Goal: Transaction & Acquisition: Purchase product/service

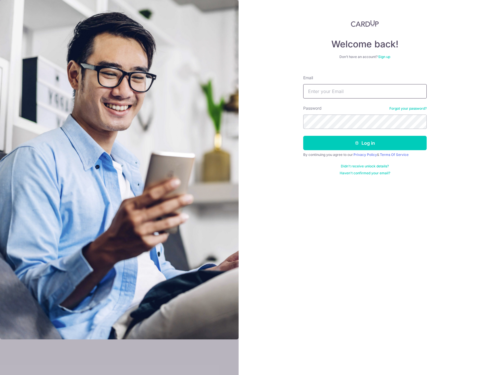
click at [343, 90] on input "Email" at bounding box center [364, 91] width 123 height 14
type input "[EMAIL_ADDRESS][DOMAIN_NAME]"
click at [389, 146] on button "Log in" at bounding box center [364, 143] width 123 height 14
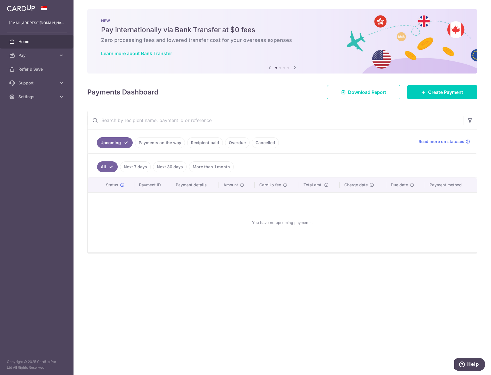
click at [207, 144] on link "Recipient paid" at bounding box center [205, 142] width 36 height 11
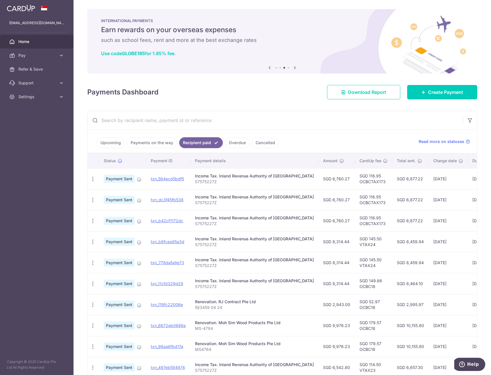
click at [296, 68] on icon at bounding box center [294, 67] width 7 height 7
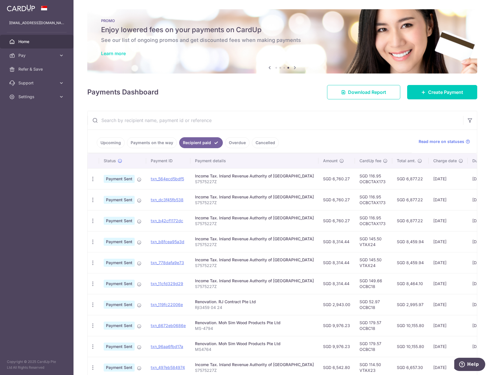
click at [121, 54] on link "Learn more" at bounding box center [113, 54] width 25 height 6
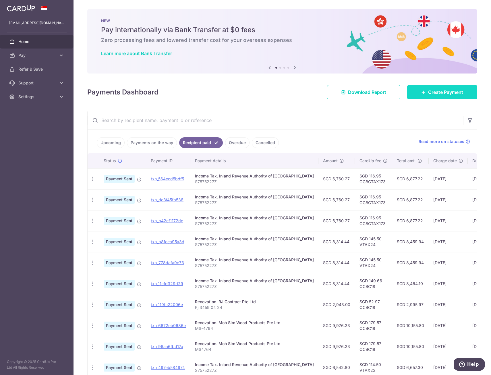
click at [417, 94] on link "Create Payment" at bounding box center [442, 92] width 70 height 14
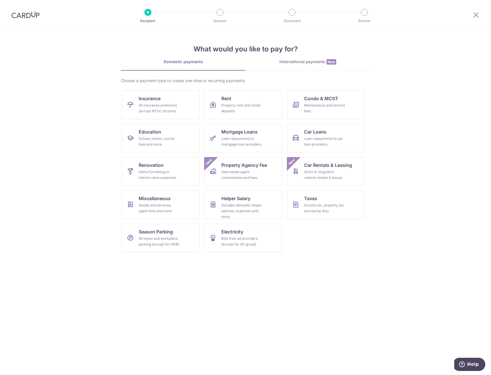
click at [28, 18] on img at bounding box center [25, 14] width 28 height 7
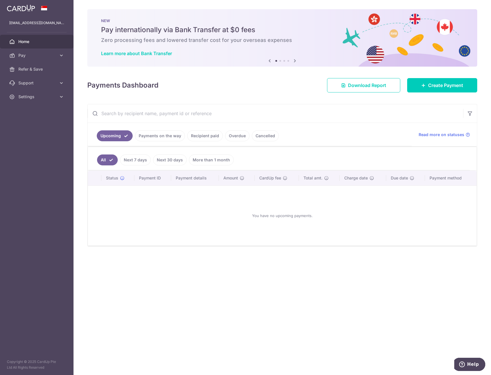
click at [210, 135] on link "Recipient paid" at bounding box center [205, 135] width 36 height 11
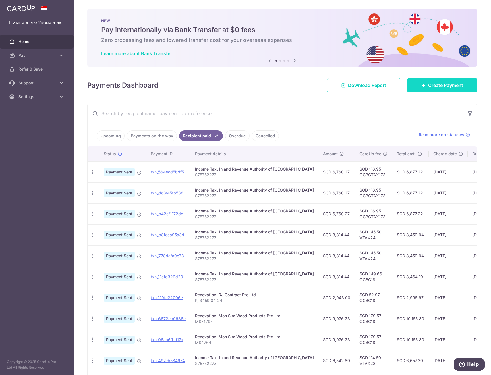
click at [444, 89] on link "Create Payment" at bounding box center [442, 85] width 70 height 14
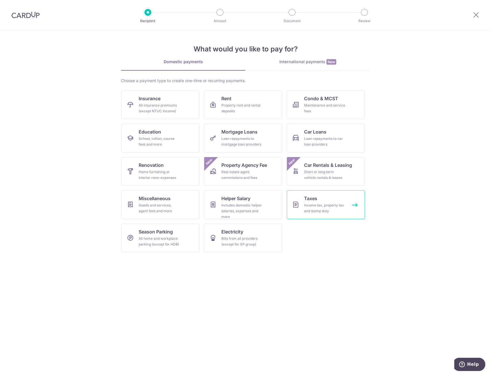
click at [294, 206] on icon at bounding box center [295, 204] width 7 height 7
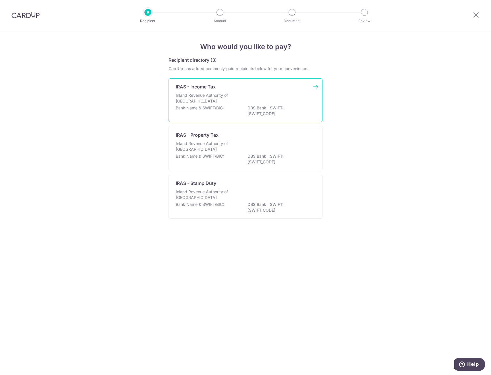
click at [276, 113] on p "DBS Bank | SWIFT: DBSSSGSGXXX" at bounding box center [279, 110] width 64 height 11
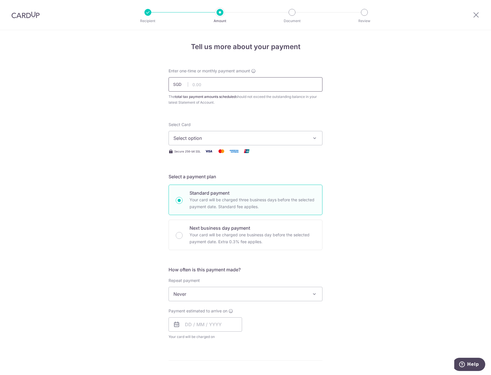
click at [225, 88] on input "text" at bounding box center [246, 84] width 154 height 14
type input "6"
click at [259, 80] on input "text" at bounding box center [246, 84] width 154 height 14
type input "6,877.22"
click at [361, 94] on div "Tell us more about your payment Enter one-time or monthly payment amount SGD 6,…" at bounding box center [245, 296] width 491 height 533
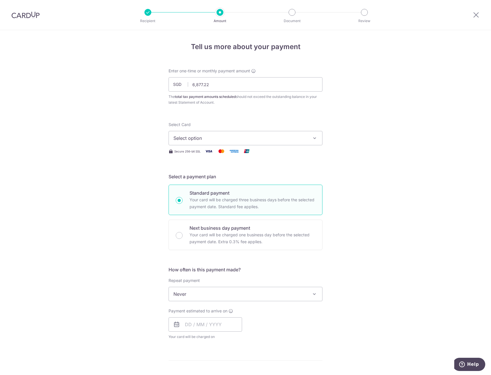
drag, startPoint x: 26, startPoint y: 18, endPoint x: 279, endPoint y: 30, distance: 253.5
click at [26, 18] on img at bounding box center [25, 14] width 28 height 7
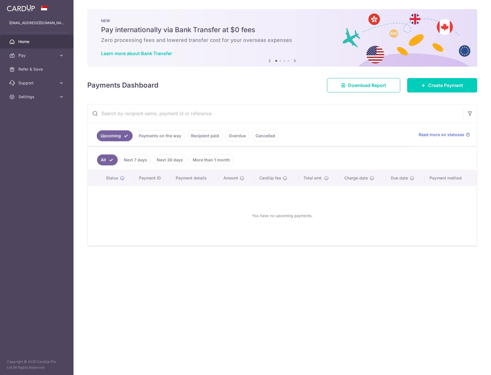
click at [197, 137] on link "Recipient paid" at bounding box center [205, 135] width 36 height 11
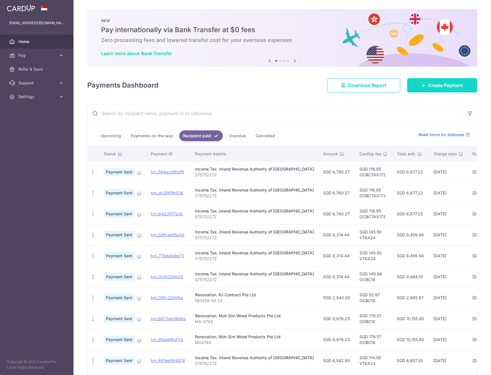
click at [427, 81] on link "Create Payment" at bounding box center [442, 85] width 70 height 14
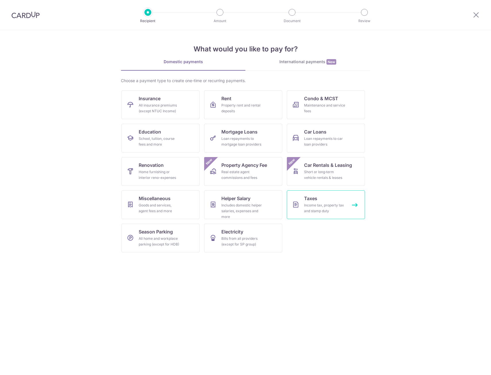
click at [308, 200] on span "Taxes" at bounding box center [310, 198] width 13 height 7
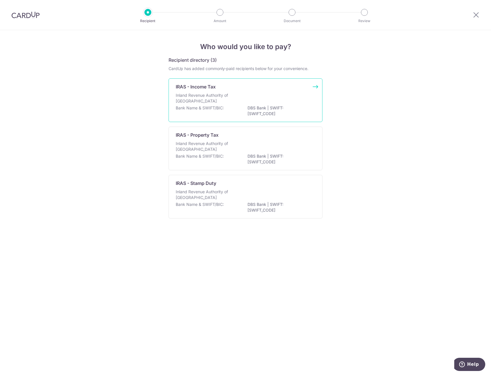
click at [237, 111] on div "Bank Name & SWIFT/BIC: DBS Bank | SWIFT: [SWIFT_CODE]" at bounding box center [246, 111] width 140 height 12
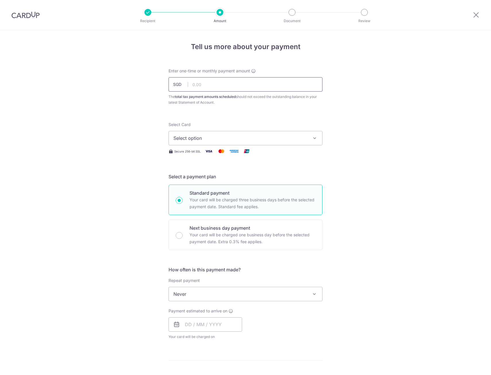
click at [231, 85] on input "text" at bounding box center [246, 84] width 154 height 14
click at [231, 84] on input "6760.27" at bounding box center [246, 84] width 154 height 14
type input "6,760.27"
click at [321, 117] on div "Tell us more about your payment Enter one-time or monthly payment amount SGD 6,…" at bounding box center [245, 296] width 491 height 533
click at [303, 138] on span "Select option" at bounding box center [240, 138] width 134 height 7
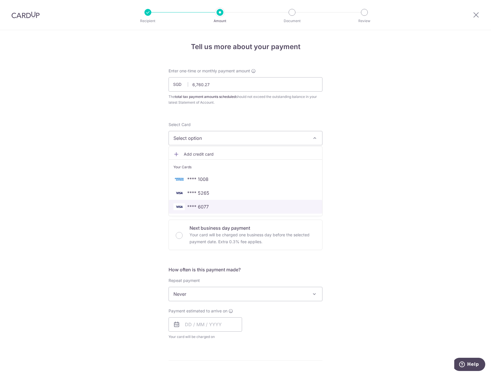
click at [236, 205] on span "**** 6077" at bounding box center [245, 206] width 144 height 7
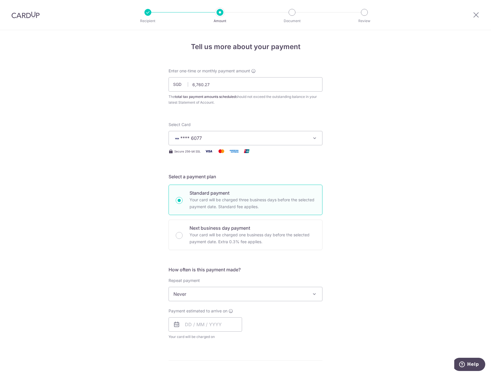
click at [268, 295] on span "Never" at bounding box center [245, 294] width 153 height 14
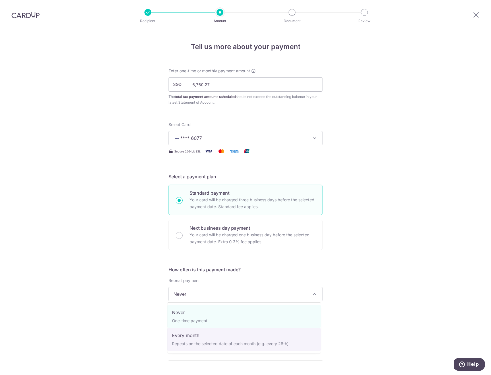
select select "3"
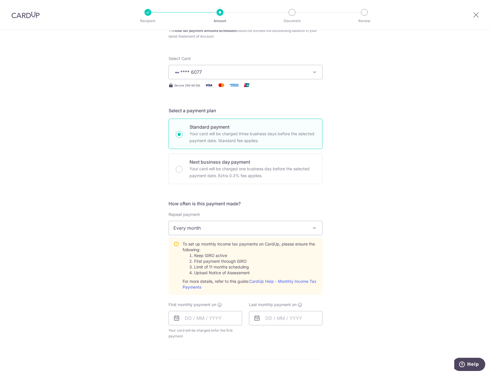
scroll to position [86, 0]
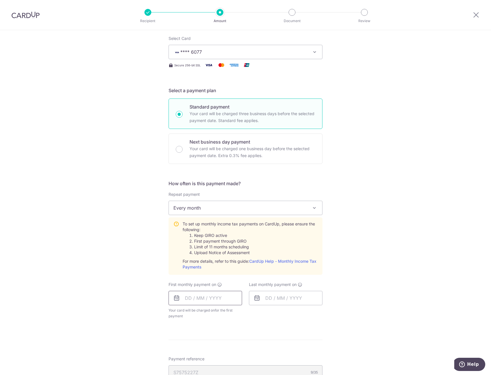
click at [212, 300] on input "text" at bounding box center [205, 298] width 73 height 14
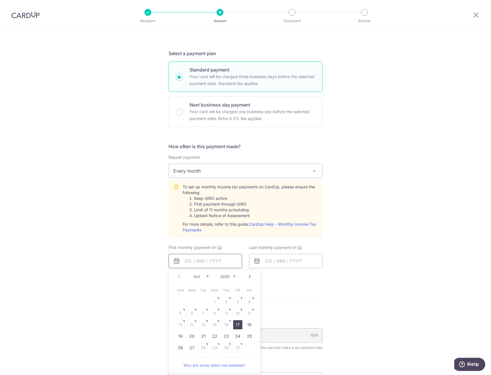
scroll to position [144, 0]
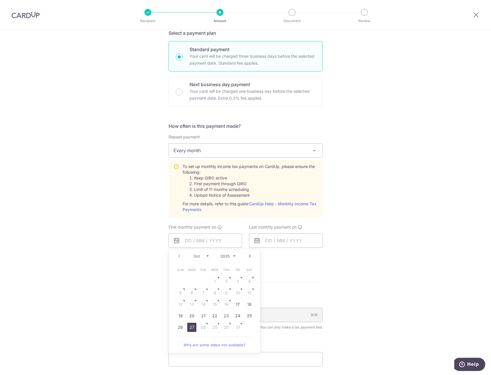
click at [193, 330] on link "27" at bounding box center [191, 327] width 9 height 9
type input "[DATE]"
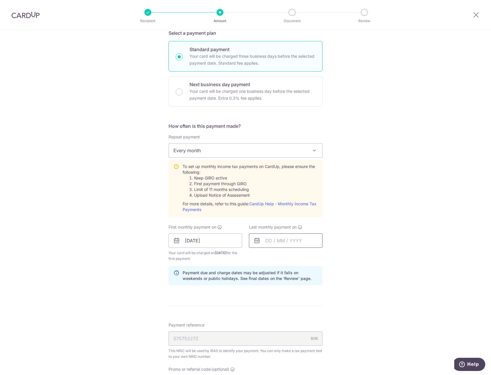
click at [299, 241] on input "text" at bounding box center [285, 240] width 73 height 14
click at [327, 254] on link "Next" at bounding box center [330, 256] width 7 height 7
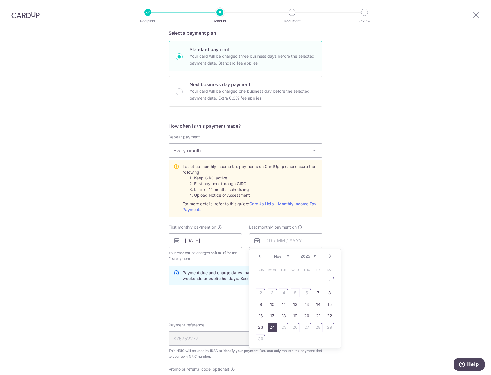
click at [269, 327] on link "24" at bounding box center [272, 327] width 9 height 9
type input "24/11/2025"
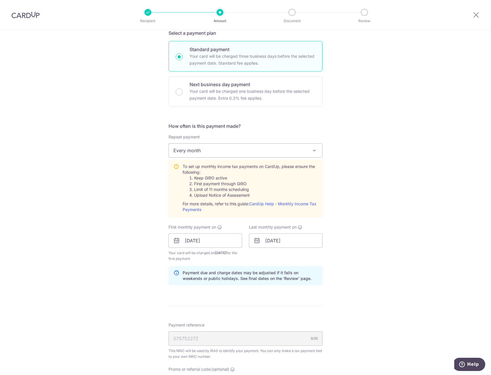
click at [386, 299] on div "Tell us more about your payment Enter one-time or monthly payment amount SGD 6,…" at bounding box center [245, 198] width 491 height 622
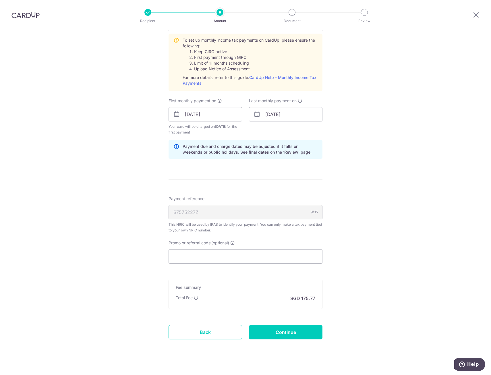
scroll to position [277, 0]
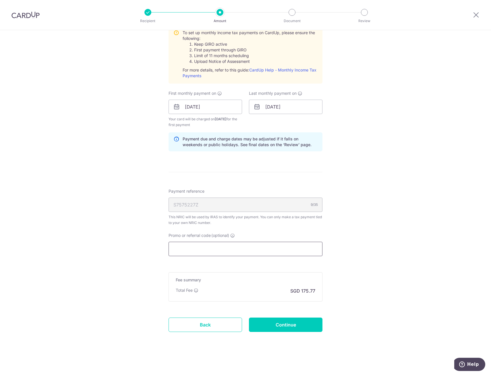
click at [293, 250] on input "Promo or referral code (optional)" at bounding box center [246, 249] width 154 height 14
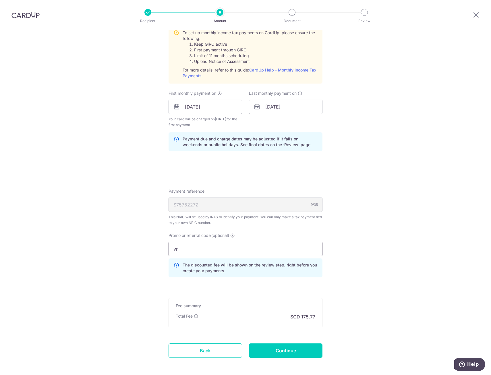
drag, startPoint x: 193, startPoint y: 248, endPoint x: 161, endPoint y: 248, distance: 31.9
click at [161, 248] on div "Tell us more about your payment Enter one-time or monthly payment amount SGD 6,…" at bounding box center [245, 77] width 491 height 648
paste input "VTAX25R"
type input "VTAX25R"
click at [280, 346] on input "Continue" at bounding box center [285, 350] width 73 height 14
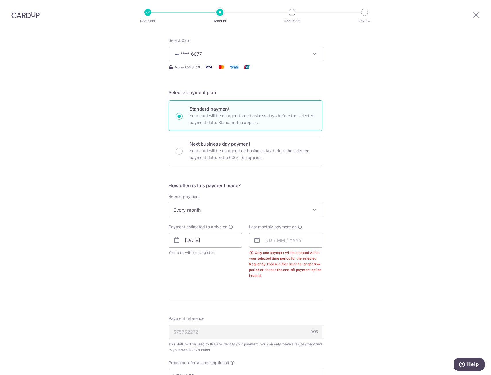
scroll to position [86, 0]
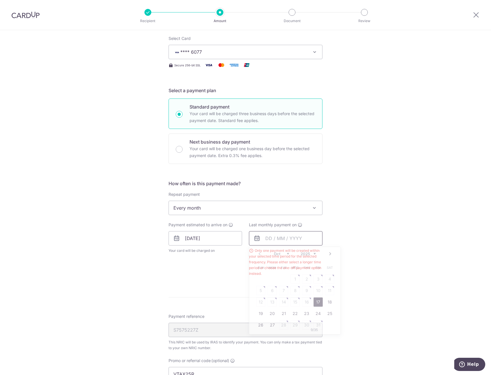
click at [287, 233] on input "text" at bounding box center [285, 238] width 73 height 14
click at [327, 251] on link "Next" at bounding box center [330, 253] width 7 height 7
click at [271, 325] on link "24" at bounding box center [272, 324] width 9 height 9
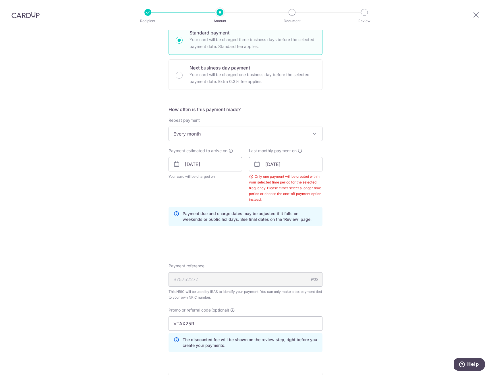
scroll to position [172, 0]
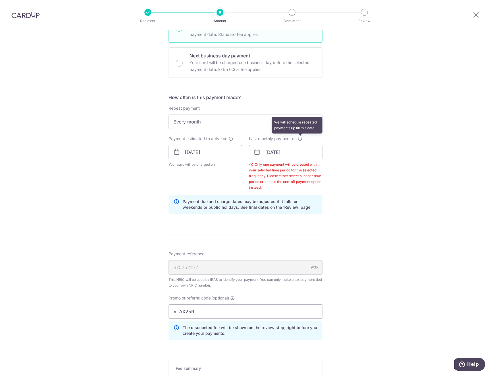
click at [299, 140] on icon at bounding box center [300, 138] width 5 height 5
click at [290, 152] on input "[DATE]" at bounding box center [285, 152] width 73 height 14
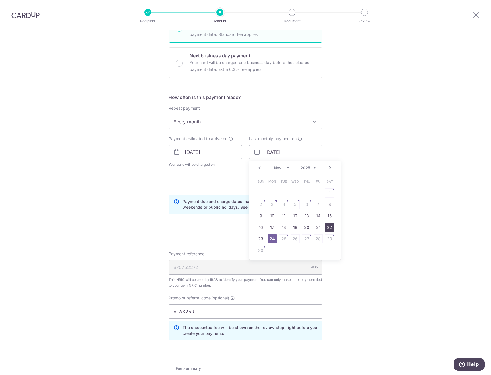
click at [331, 228] on link "22" at bounding box center [329, 227] width 9 height 9
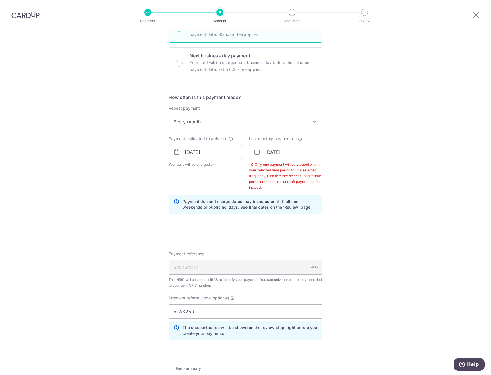
click at [292, 119] on span "Every month" at bounding box center [245, 122] width 153 height 14
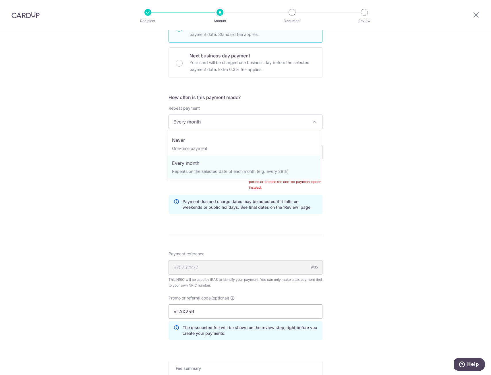
click at [313, 119] on span at bounding box center [314, 121] width 7 height 7
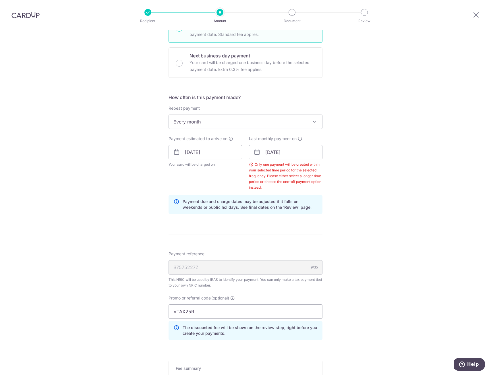
click at [313, 119] on span at bounding box center [314, 121] width 7 height 7
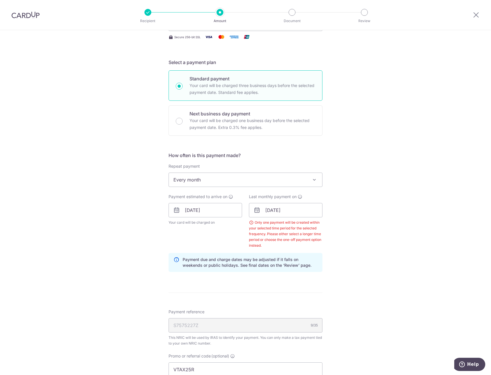
scroll to position [115, 0]
click at [298, 195] on icon at bounding box center [300, 196] width 5 height 5
click at [282, 209] on input "22/11/2025" at bounding box center [285, 209] width 73 height 14
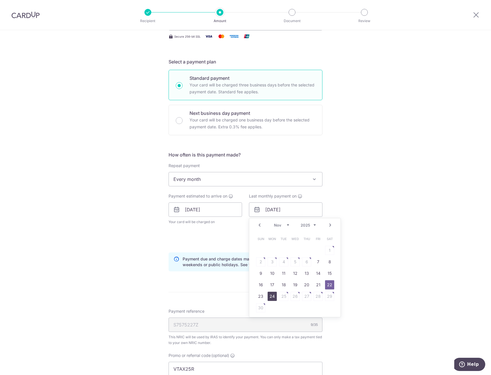
click at [268, 298] on link "24" at bounding box center [272, 296] width 9 height 9
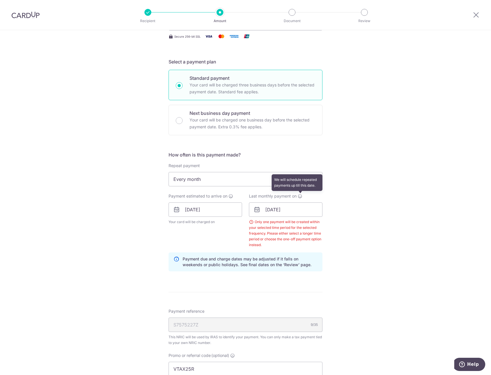
click at [300, 197] on icon at bounding box center [300, 196] width 5 height 5
click at [295, 195] on label "Last monthly payment on" at bounding box center [275, 196] width 53 height 6
click at [258, 213] on icon at bounding box center [256, 209] width 7 height 7
click at [257, 210] on icon at bounding box center [256, 209] width 7 height 7
click at [290, 210] on input "24/11/2025" at bounding box center [285, 209] width 73 height 14
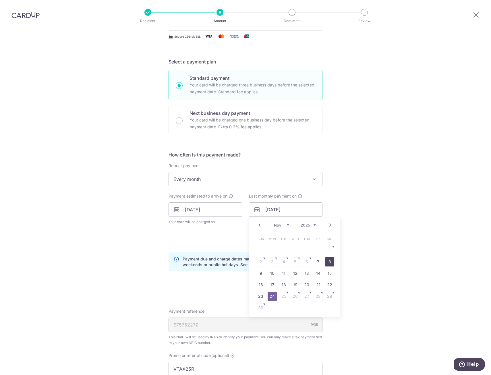
click at [328, 262] on link "8" at bounding box center [329, 261] width 9 height 9
type input "08/11/2025"
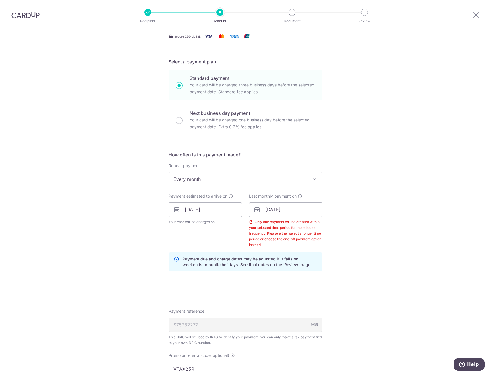
click at [319, 237] on div "Only one payment will be created within your selected time period for the selec…" at bounding box center [285, 233] width 73 height 29
click at [300, 197] on icon at bounding box center [300, 196] width 5 height 5
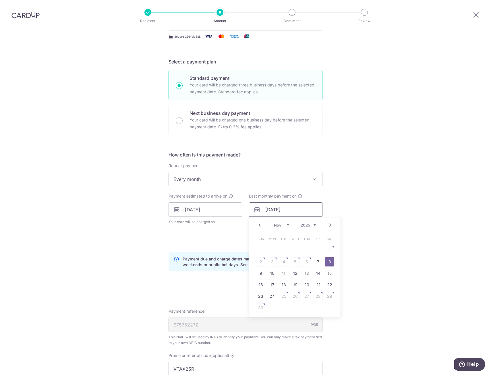
drag, startPoint x: 291, startPoint y: 208, endPoint x: 225, endPoint y: 201, distance: 66.4
click at [225, 201] on div "Payment estimated to arrive on 27/10/2025 Your card will be charged on for the …" at bounding box center [245, 220] width 161 height 55
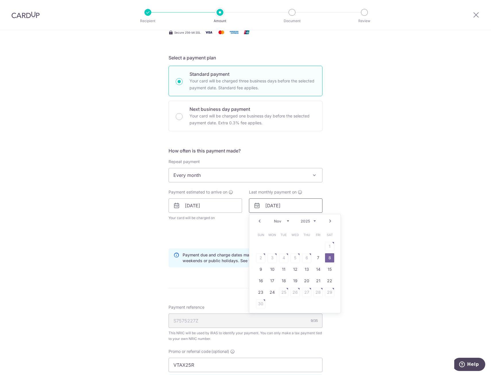
scroll to position [86, 0]
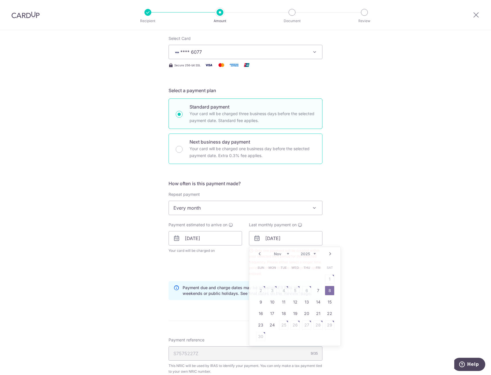
click at [188, 148] on div "Next business day payment Your card will be charged one business day before the…" at bounding box center [246, 148] width 154 height 30
radio input "false"
radio input "true"
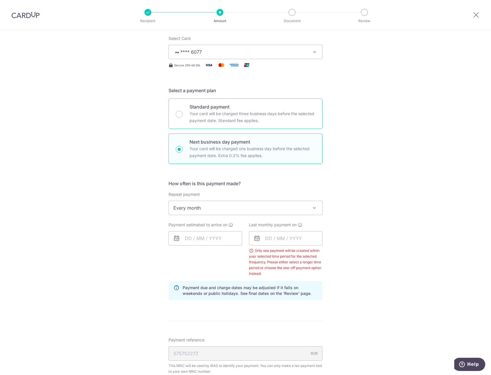
click at [234, 116] on p "Your card will be charged three business days before the selected payment date.…" at bounding box center [252, 117] width 126 height 14
click at [183, 116] on input "Standard payment Your card will be charged three business days before the selec…" at bounding box center [179, 114] width 7 height 7
radio input "true"
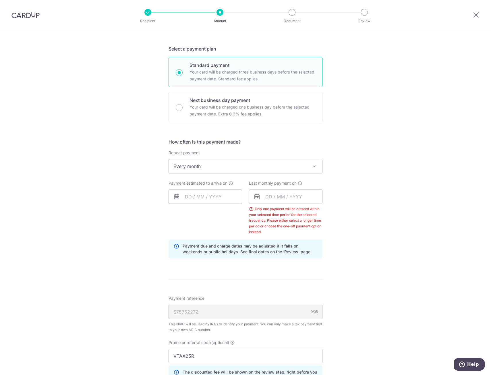
scroll to position [144, 0]
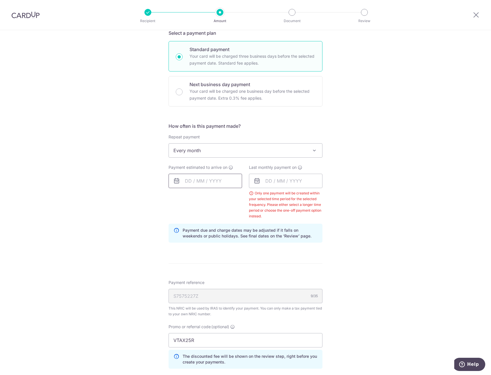
click at [215, 179] on input "text" at bounding box center [205, 181] width 73 height 14
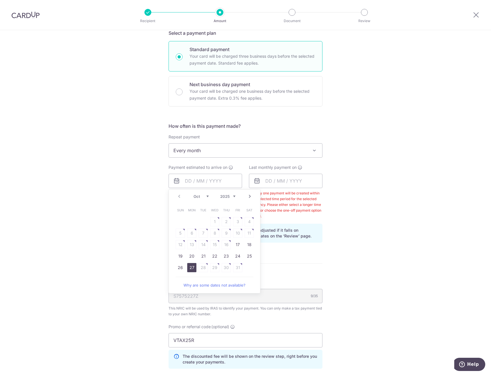
click at [188, 264] on link "27" at bounding box center [191, 267] width 9 height 9
type input "[DATE]"
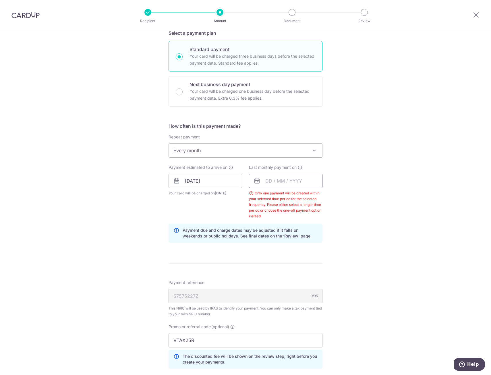
click at [287, 178] on input "text" at bounding box center [285, 181] width 73 height 14
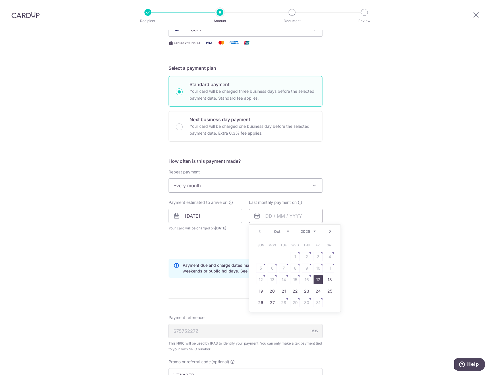
scroll to position [115, 0]
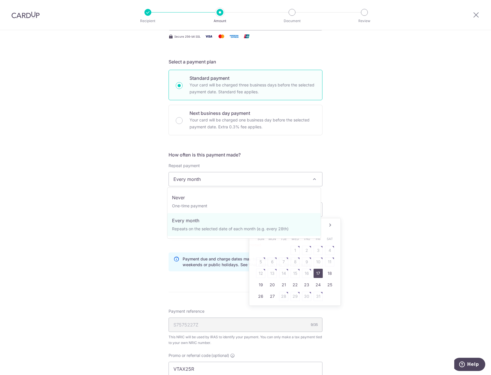
click at [304, 176] on span "Every month" at bounding box center [245, 179] width 153 height 14
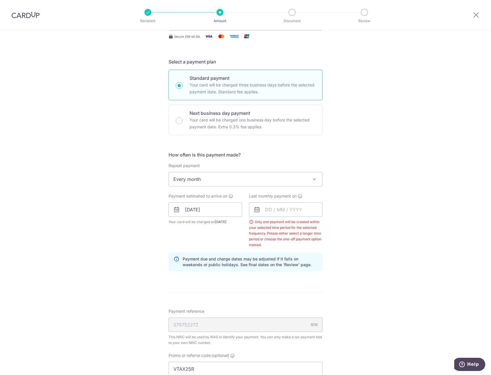
click at [309, 178] on span "Every month" at bounding box center [245, 179] width 153 height 14
click at [287, 211] on input "text" at bounding box center [285, 209] width 73 height 14
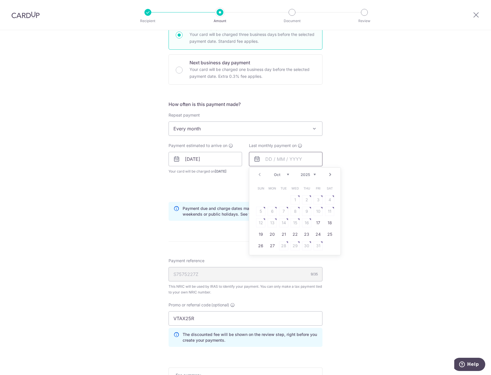
scroll to position [172, 0]
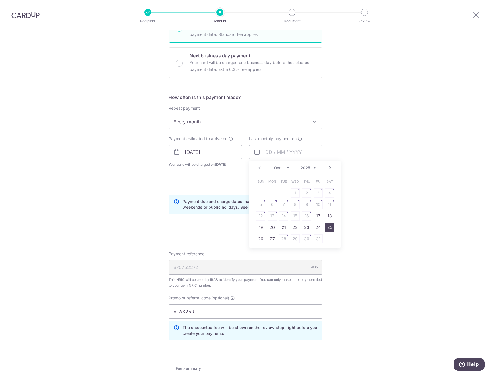
click at [326, 226] on link "25" at bounding box center [329, 227] width 9 height 9
type input "25/10/2025"
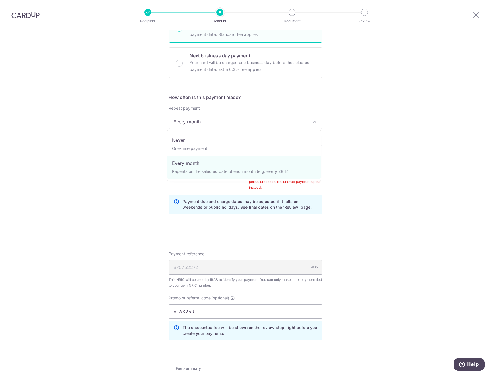
click at [309, 123] on span "Every month" at bounding box center [246, 122] width 154 height 14
click at [309, 125] on span "Every month" at bounding box center [245, 122] width 153 height 14
click at [227, 121] on span "Every month" at bounding box center [245, 122] width 153 height 14
drag, startPoint x: 224, startPoint y: 149, endPoint x: 274, endPoint y: 153, distance: 49.6
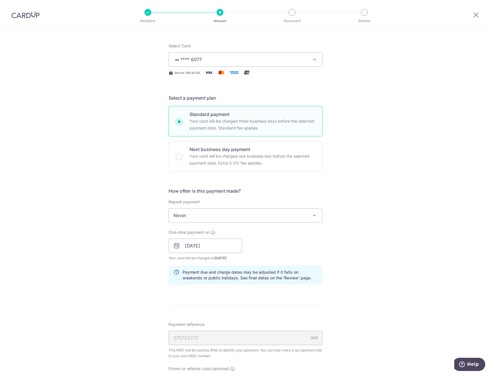
scroll to position [86, 0]
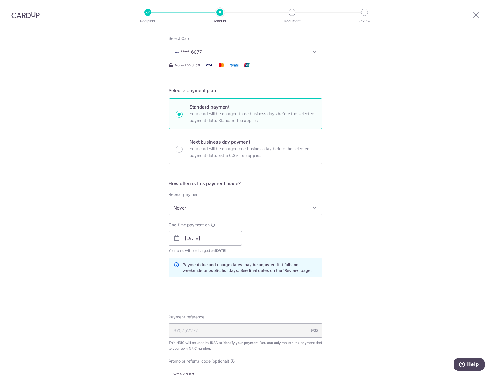
click at [291, 216] on div "How often is this payment made? Repeat payment Never Every month Never To set u…" at bounding box center [246, 231] width 154 height 102
click at [293, 208] on span "Never" at bounding box center [245, 208] width 153 height 14
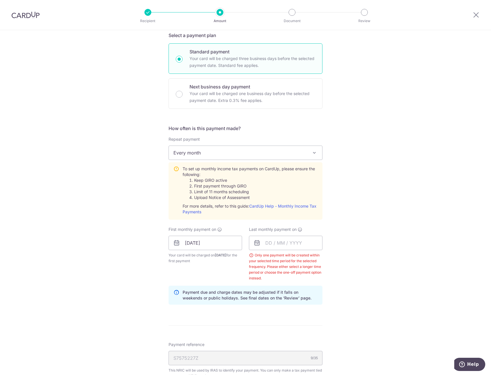
scroll to position [144, 0]
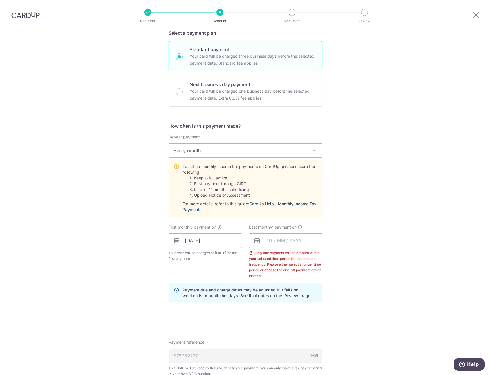
click at [291, 203] on link "CardUp Help - Monthly Income Tax Payments" at bounding box center [250, 206] width 134 height 11
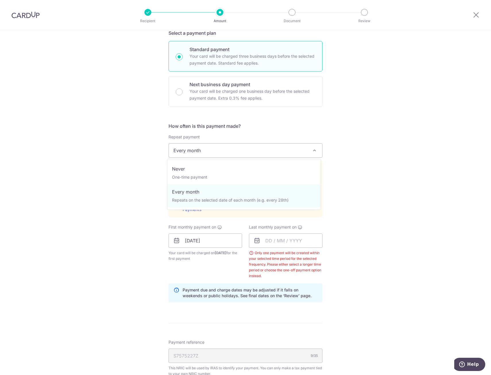
click at [279, 149] on span "Every month" at bounding box center [245, 151] width 153 height 14
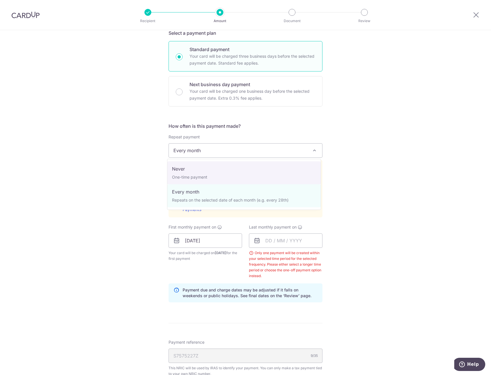
select select "1"
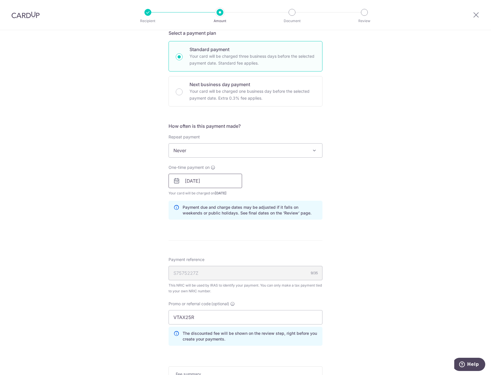
click at [211, 180] on input "[DATE]" at bounding box center [205, 181] width 73 height 14
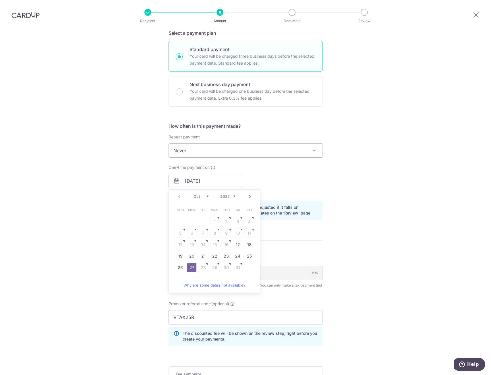
click at [248, 196] on link "Next" at bounding box center [249, 196] width 7 height 7
click at [191, 270] on link "24" at bounding box center [191, 267] width 9 height 9
type input "24/11/2025"
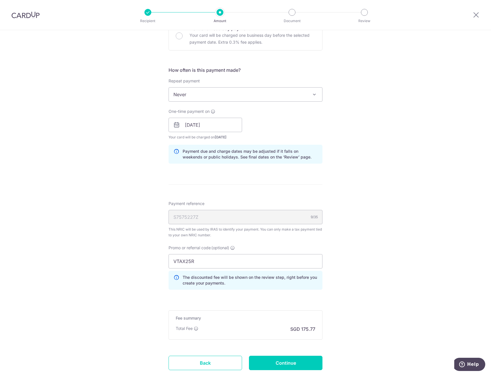
scroll to position [201, 0]
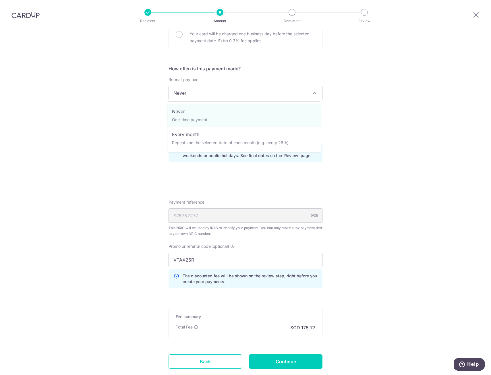
click at [313, 94] on span at bounding box center [314, 93] width 7 height 7
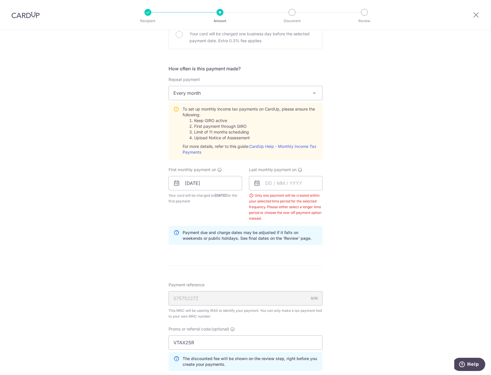
select select "3"
click at [230, 181] on input "24/11/2025" at bounding box center [205, 183] width 73 height 14
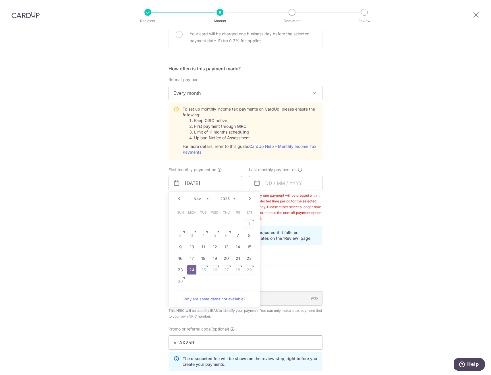
click at [179, 200] on link "Prev" at bounding box center [179, 198] width 7 height 7
click at [187, 272] on link "27" at bounding box center [191, 269] width 9 height 9
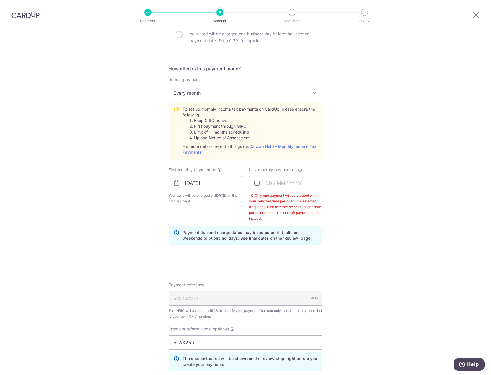
click at [216, 171] on label "First monthly payment on" at bounding box center [195, 170] width 53 height 6
click at [219, 170] on icon at bounding box center [219, 169] width 5 height 5
click at [207, 180] on input "[DATE]" at bounding box center [205, 183] width 73 height 14
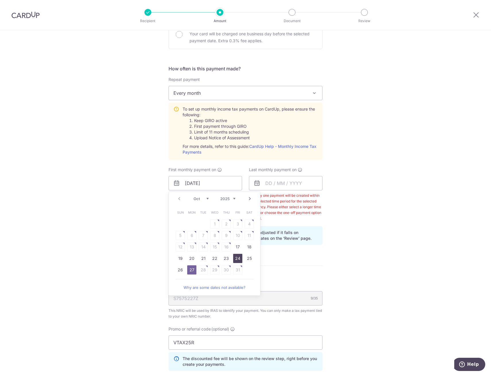
click at [236, 258] on link "24" at bounding box center [237, 258] width 9 height 9
type input "24/10/2025"
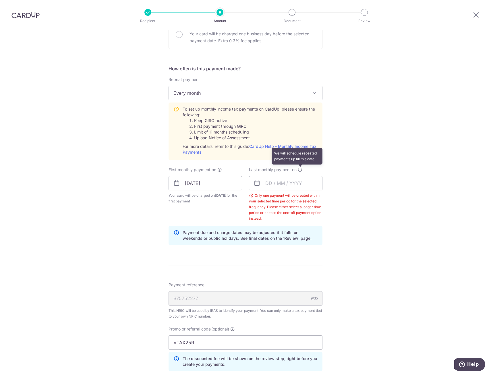
click at [298, 169] on icon at bounding box center [300, 169] width 5 height 5
click at [287, 186] on input "text" at bounding box center [285, 183] width 73 height 14
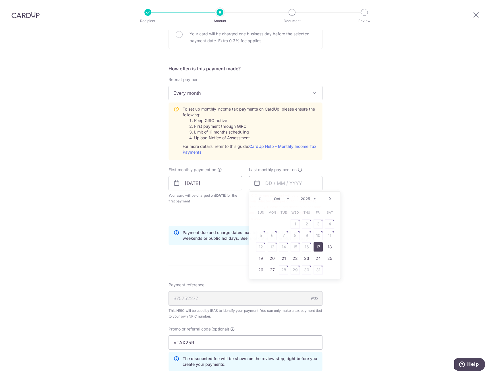
click at [362, 167] on div "Tell us more about your payment Enter one-time or monthly payment amount SGD 6,…" at bounding box center [245, 161] width 491 height 665
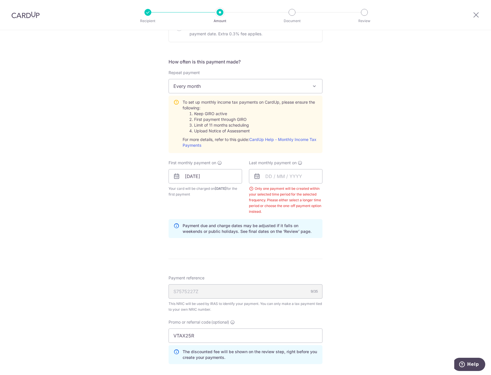
scroll to position [206, 0]
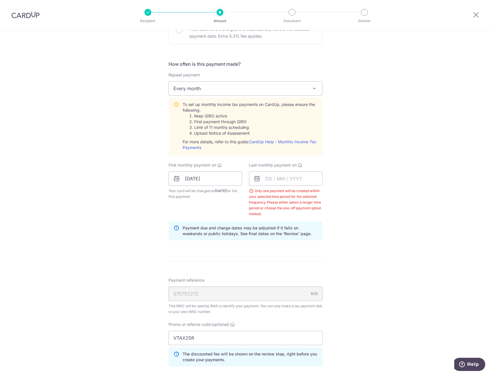
click at [308, 89] on span "Every month" at bounding box center [245, 89] width 153 height 14
click at [316, 91] on span at bounding box center [314, 88] width 7 height 7
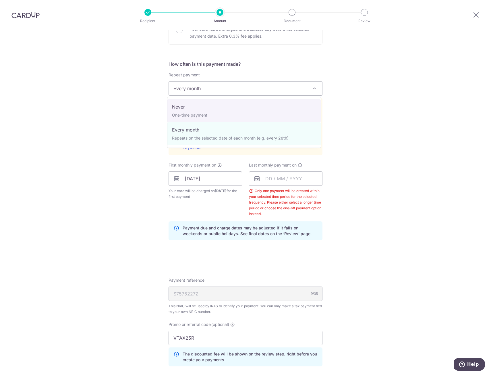
select select "1"
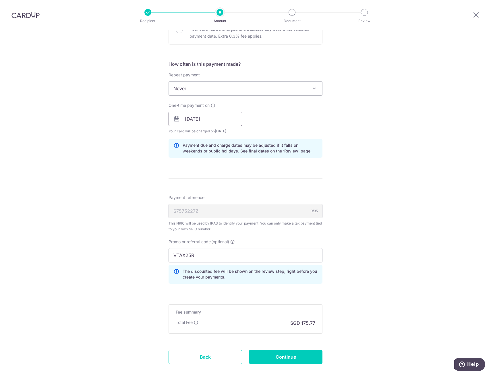
click at [214, 119] on input "24/10/2025" at bounding box center [205, 119] width 73 height 14
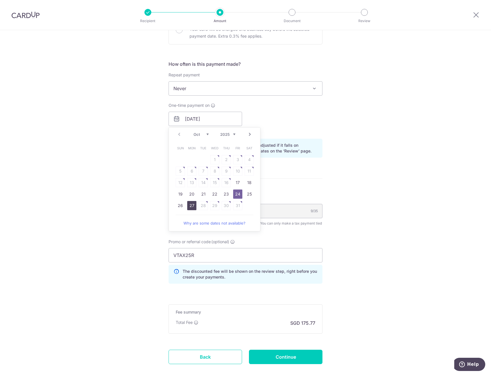
click at [192, 207] on link "27" at bounding box center [191, 205] width 9 height 9
type input "[DATE]"
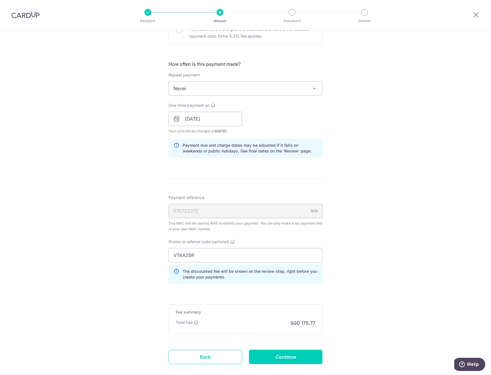
click at [345, 178] on div "Tell us more about your payment Enter one-time or monthly payment amount SGD 6,…" at bounding box center [245, 116] width 491 height 582
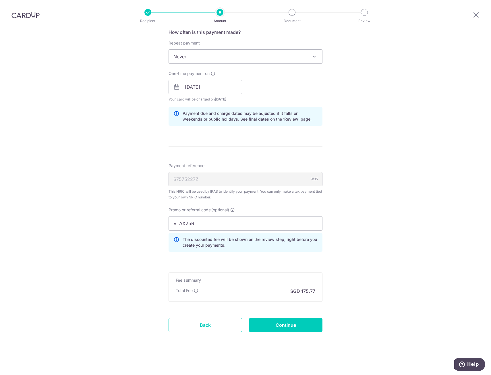
scroll to position [238, 0]
click at [284, 327] on input "Continue" at bounding box center [285, 324] width 73 height 14
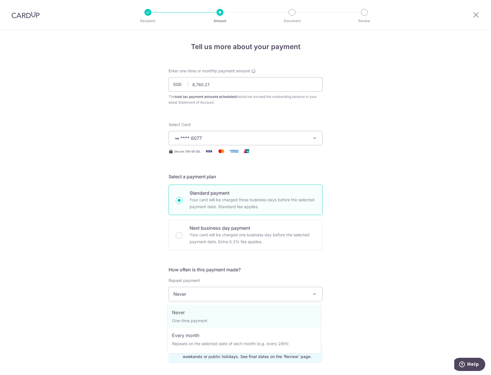
click at [233, 292] on span "Never" at bounding box center [245, 294] width 153 height 14
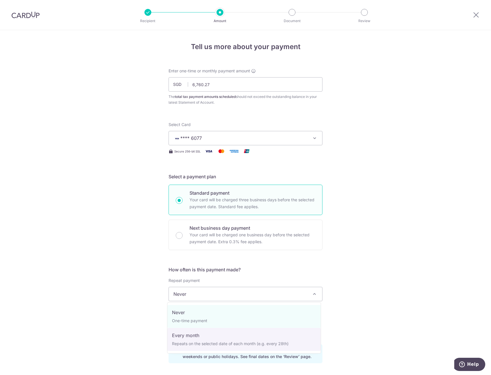
drag, startPoint x: 202, startPoint y: 336, endPoint x: 208, endPoint y: 334, distance: 5.8
select select "3"
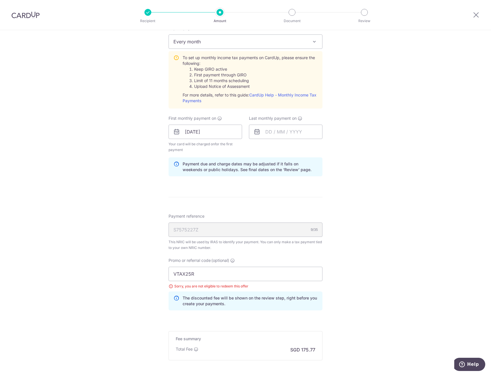
scroll to position [258, 0]
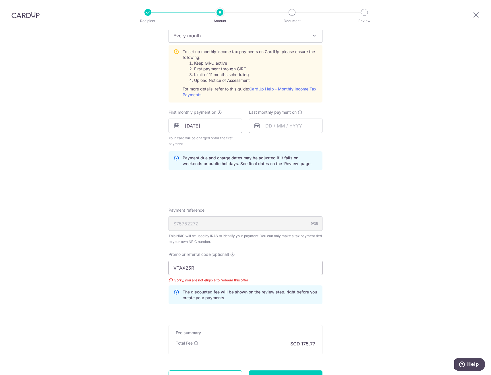
drag, startPoint x: 194, startPoint y: 267, endPoint x: 162, endPoint y: 268, distance: 31.6
click at [162, 268] on div "Tell us more about your payment Enter one-time or monthly payment amount SGD 6,…" at bounding box center [245, 100] width 491 height 656
paste input "OCBC18"
type input "OCBC18"
click at [278, 127] on input "text" at bounding box center [285, 126] width 73 height 14
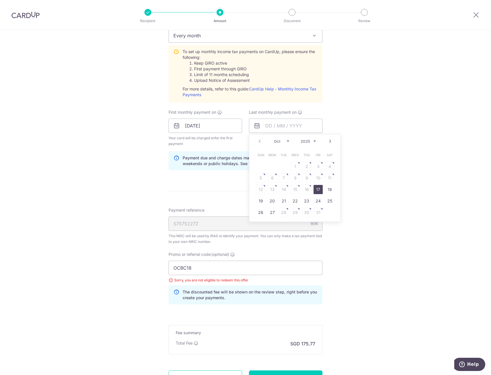
click at [327, 142] on link "Next" at bounding box center [330, 141] width 7 height 7
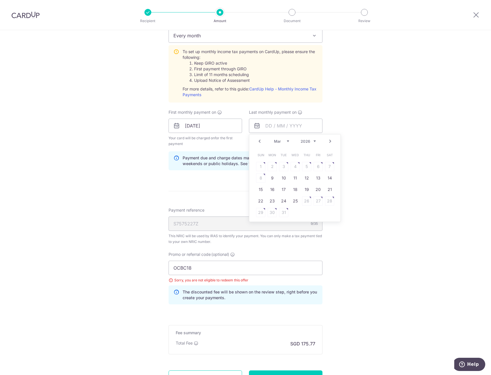
click at [327, 142] on link "Next" at bounding box center [330, 141] width 7 height 7
click at [260, 142] on link "Prev" at bounding box center [259, 141] width 7 height 7
click at [294, 202] on link "25" at bounding box center [295, 200] width 9 height 9
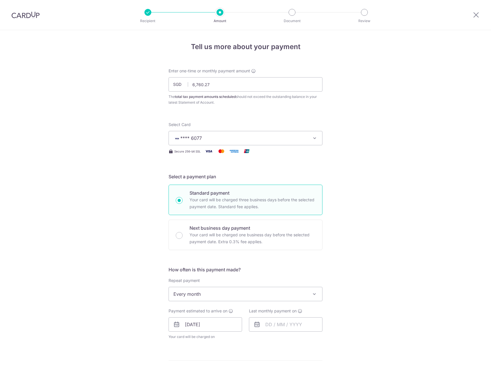
scroll to position [222, 0]
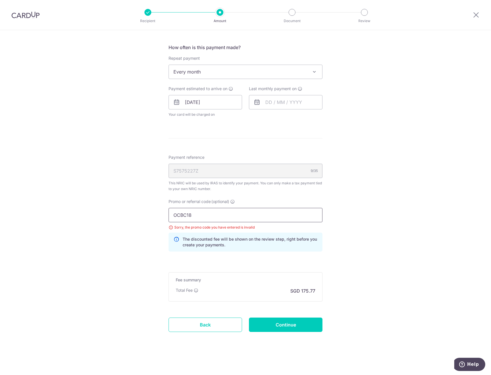
click at [218, 212] on input "OCBC18" at bounding box center [246, 215] width 154 height 14
click at [172, 214] on input "OCBC18" at bounding box center [246, 215] width 154 height 14
type input "OCBC18"
click at [443, 185] on div "Tell us more about your payment Enter one-time or monthly payment amount SGD 6,…" at bounding box center [245, 91] width 491 height 567
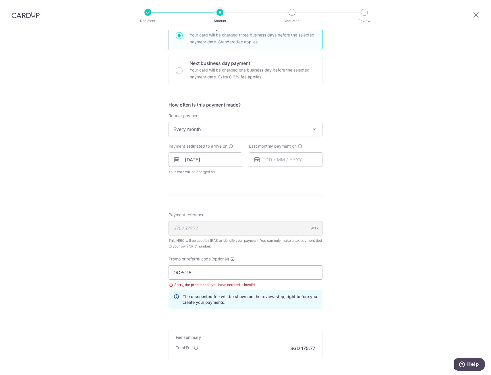
scroll to position [136, 0]
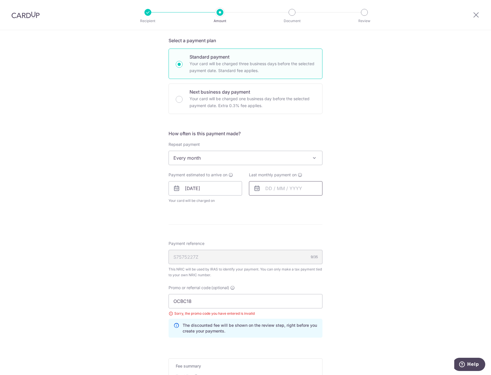
click at [278, 187] on input "text" at bounding box center [285, 188] width 73 height 14
click at [327, 204] on link "Next" at bounding box center [330, 203] width 7 height 7
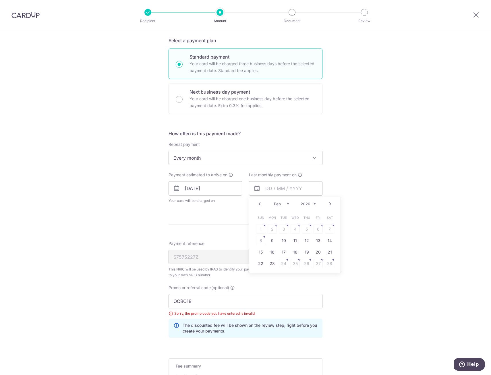
click at [327, 204] on link "Next" at bounding box center [330, 203] width 7 height 7
click at [293, 260] on link "25" at bounding box center [295, 263] width 9 height 9
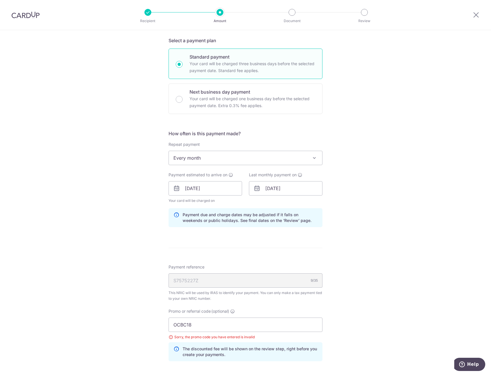
click at [366, 240] on div "Tell us more about your payment Enter one-time or monthly payment amount SGD 6,…" at bounding box center [245, 189] width 491 height 590
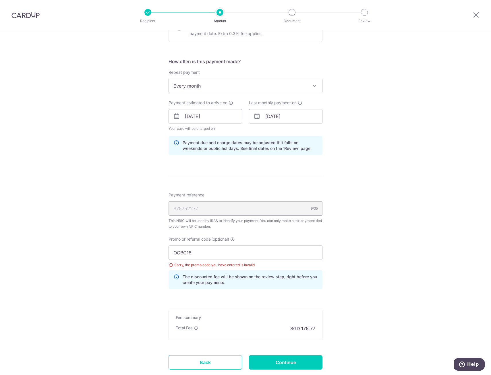
scroll to position [222, 0]
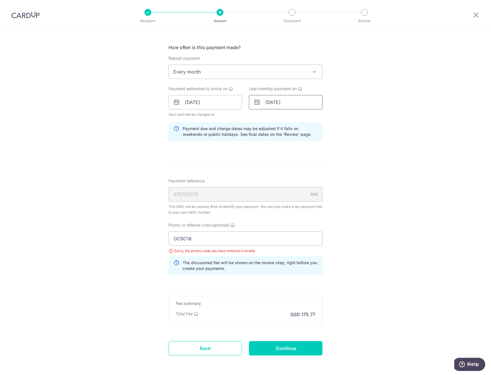
click at [284, 103] on input "[DATE]" at bounding box center [285, 102] width 73 height 14
click at [261, 119] on link "Prev" at bounding box center [259, 117] width 7 height 7
click at [274, 178] on link "23" at bounding box center [272, 177] width 9 height 9
type input "23/02/2026"
click at [393, 164] on div "Tell us more about your payment Enter one-time or monthly payment amount SGD 6,…" at bounding box center [245, 103] width 491 height 590
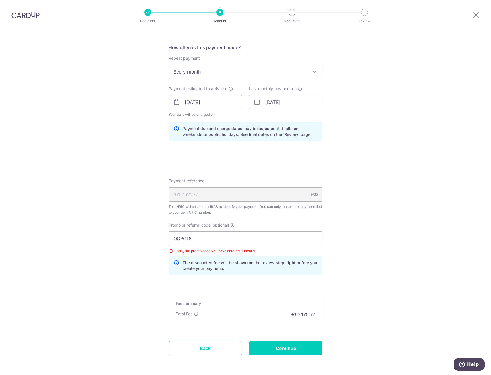
scroll to position [246, 0]
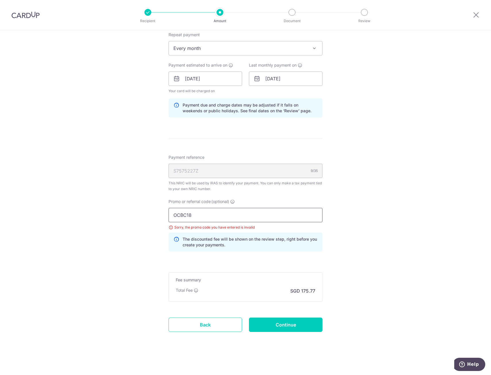
click at [245, 217] on input "OCBC18" at bounding box center [246, 215] width 154 height 14
click at [219, 262] on form "Enter one-time or monthly payment amount SGD 6,760.27 6760.27 The total tax pay…" at bounding box center [246, 85] width 154 height 526
click at [277, 325] on input "Continue" at bounding box center [285, 324] width 73 height 14
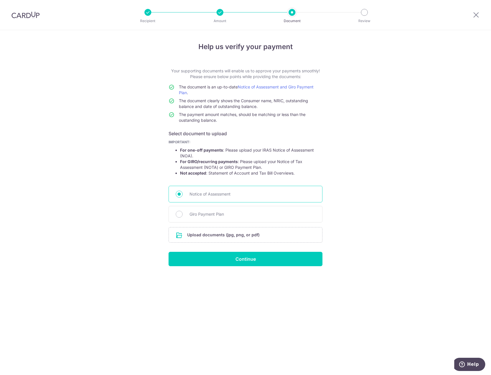
click at [219, 195] on span "Notice of Assessment" at bounding box center [252, 194] width 126 height 7
click at [183, 195] on input "Notice of Assessment" at bounding box center [179, 194] width 7 height 7
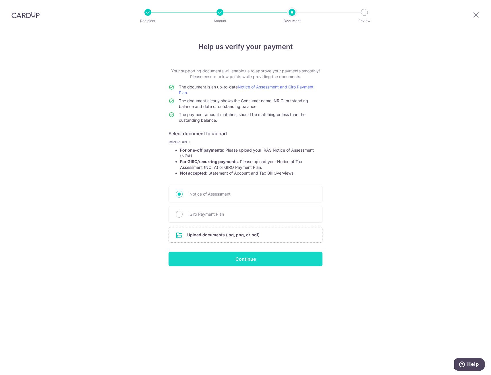
click at [281, 261] on input "Continue" at bounding box center [246, 259] width 154 height 14
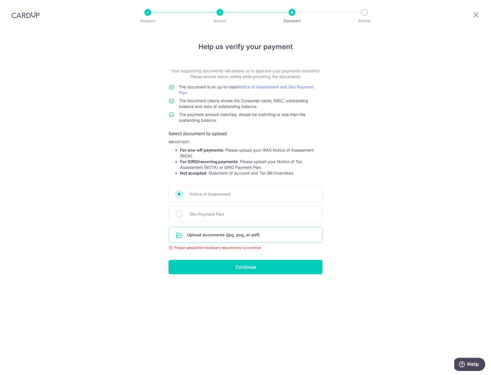
click at [212, 236] on input "file" at bounding box center [245, 234] width 153 height 15
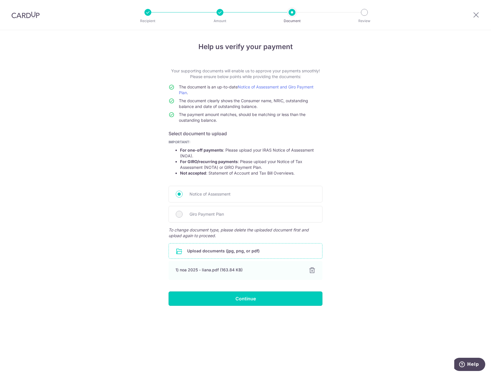
click at [292, 297] on input "Continue" at bounding box center [246, 298] width 154 height 14
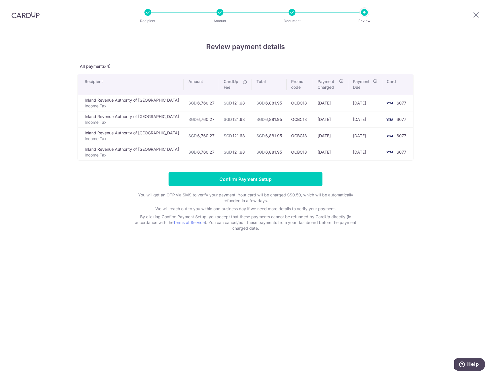
click at [292, 11] on div at bounding box center [291, 12] width 7 height 7
click at [477, 13] on icon at bounding box center [476, 14] width 7 height 7
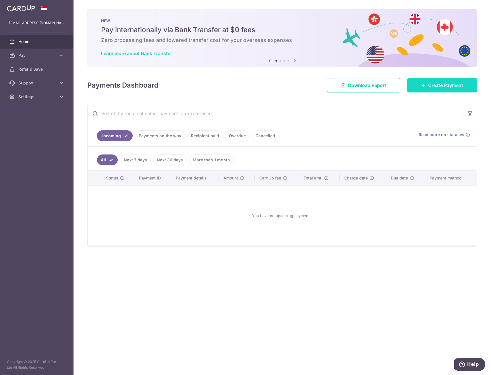
click at [435, 85] on span "Create Payment" at bounding box center [445, 85] width 35 height 7
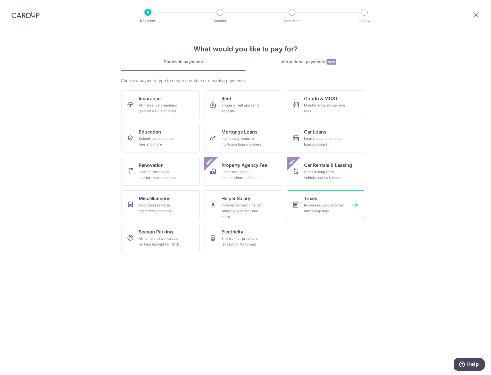
click at [321, 205] on div "Income tax, property tax and stamp duty" at bounding box center [324, 207] width 41 height 11
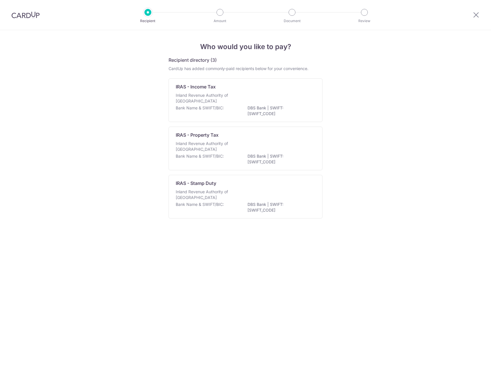
click at [249, 101] on div "Inland Revenue Authority of [GEOGRAPHIC_DATA]" at bounding box center [246, 98] width 140 height 13
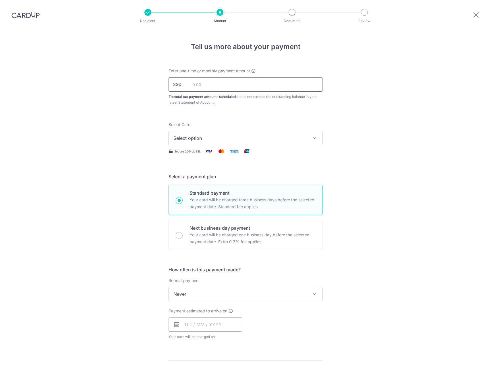
drag, startPoint x: 0, startPoint y: 0, endPoint x: 229, endPoint y: 86, distance: 244.0
click at [229, 86] on input "text" at bounding box center [246, 84] width 154 height 14
type input "6,760.27"
type input "VTAX25R"
type input "6,760.27"
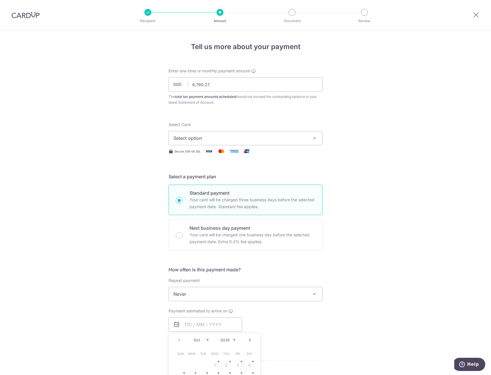
click at [300, 136] on span "Select option" at bounding box center [240, 138] width 134 height 7
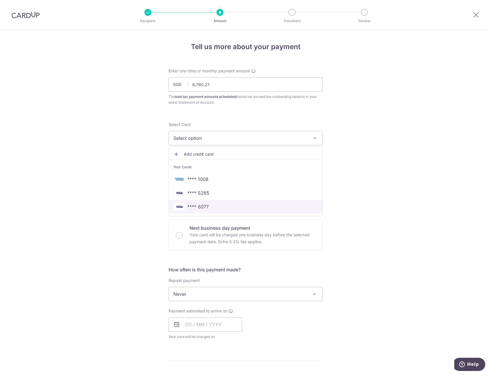
click at [207, 202] on link "**** 6077" at bounding box center [245, 207] width 153 height 14
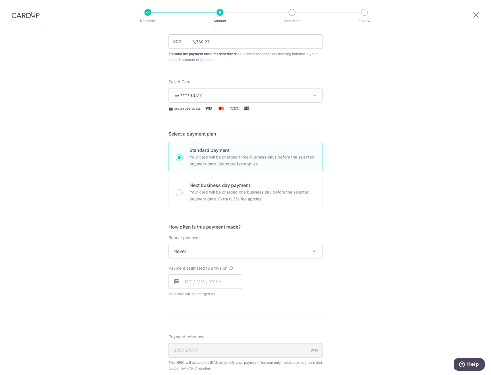
scroll to position [57, 0]
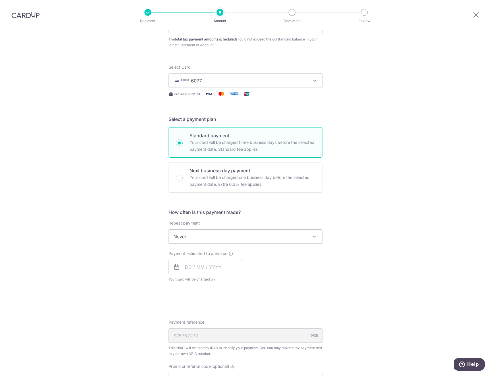
click at [312, 235] on span at bounding box center [314, 236] width 7 height 7
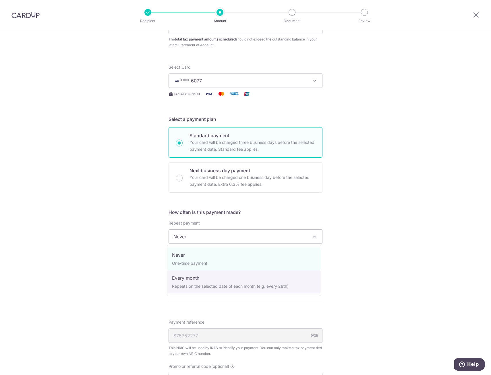
select select "3"
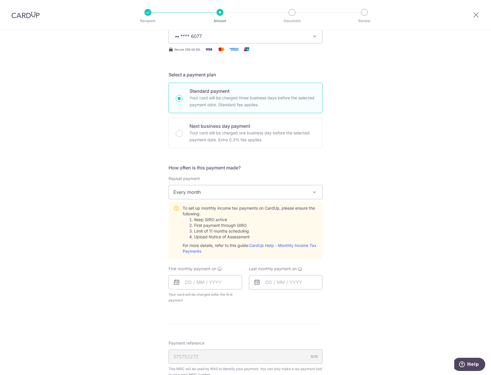
scroll to position [115, 0]
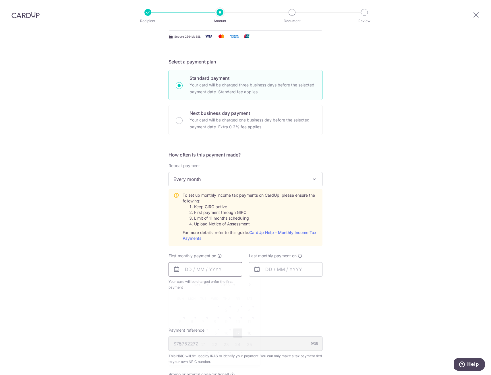
click at [206, 272] on input "text" at bounding box center [205, 269] width 73 height 14
click at [193, 355] on link "27" at bounding box center [191, 355] width 9 height 9
type input "27/10/2025"
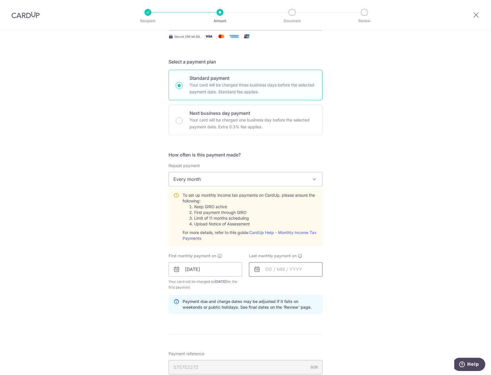
click at [303, 268] on input "text" at bounding box center [285, 269] width 73 height 14
click at [330, 284] on link "Next" at bounding box center [330, 284] width 7 height 7
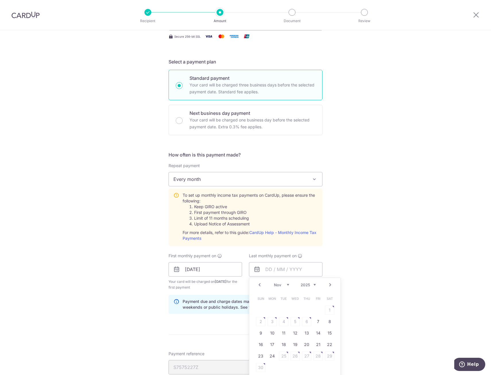
click at [330, 284] on link "Next" at bounding box center [330, 284] width 7 height 7
click at [291, 348] on link "25" at bounding box center [295, 344] width 9 height 9
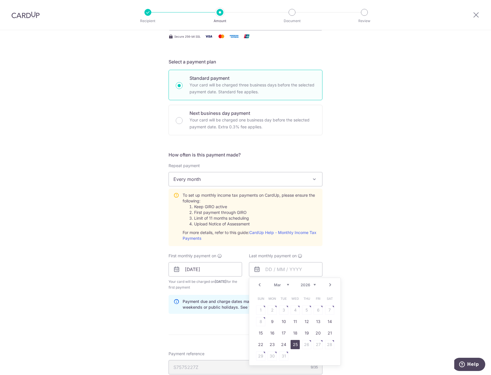
type input "[DATE]"
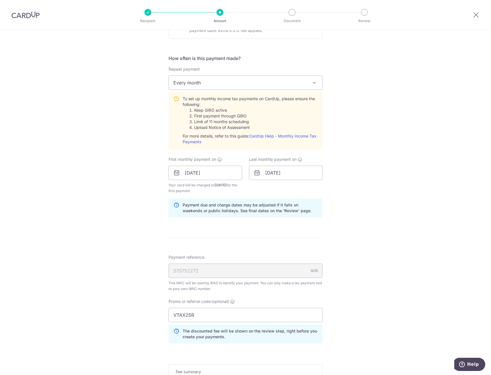
scroll to position [230, 0]
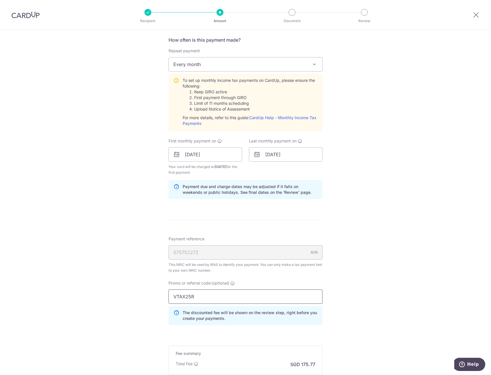
drag, startPoint x: 203, startPoint y: 296, endPoint x: 143, endPoint y: 296, distance: 60.6
click at [143, 296] on div "Tell us more about your payment Enter one-time or monthly payment amount SGD 6,…" at bounding box center [245, 124] width 491 height 648
type input "ocbc18"
click at [358, 235] on div "Tell us more about your payment Enter one-time or monthly payment amount SGD 6,…" at bounding box center [245, 124] width 491 height 648
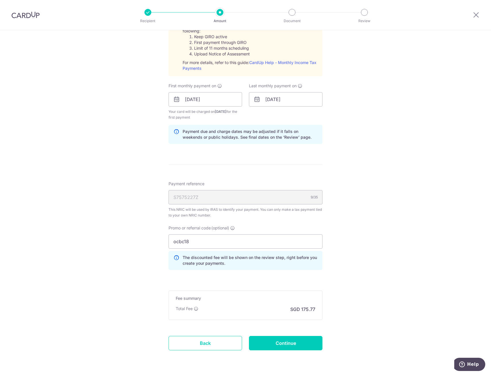
scroll to position [303, 0]
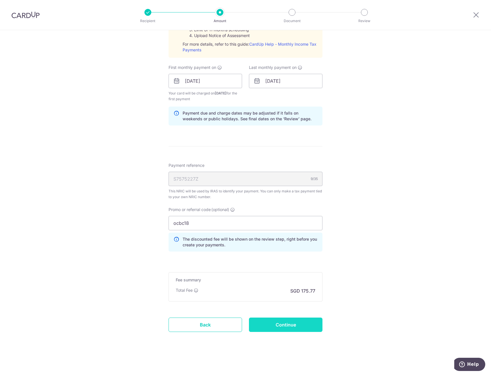
click at [295, 326] on input "Continue" at bounding box center [285, 324] width 73 height 14
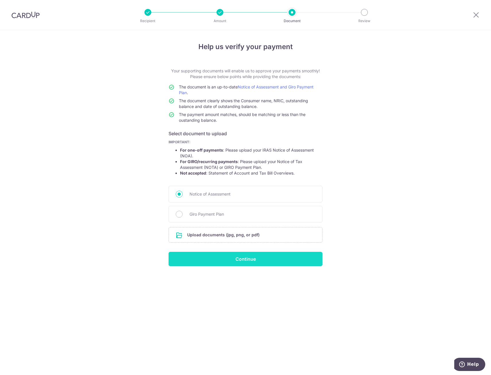
click at [284, 258] on input "Continue" at bounding box center [246, 259] width 154 height 14
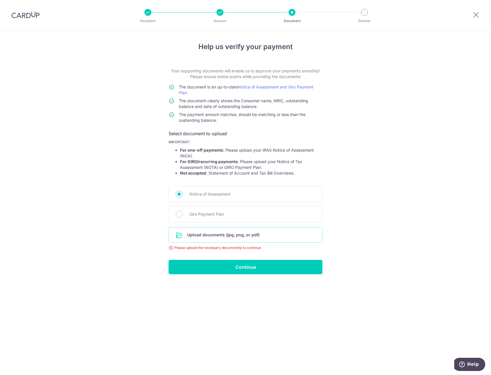
click at [250, 235] on input "file" at bounding box center [245, 234] width 153 height 15
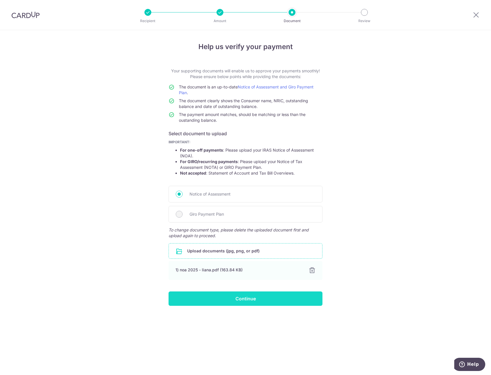
click at [297, 299] on input "Continue" at bounding box center [246, 298] width 154 height 14
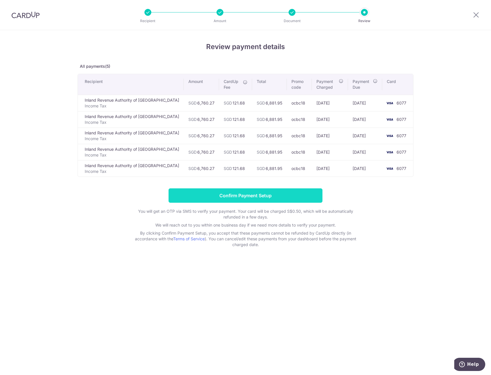
click at [264, 199] on input "Confirm Payment Setup" at bounding box center [246, 195] width 154 height 14
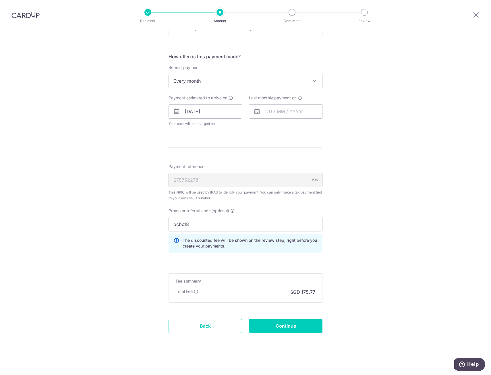
scroll to position [238, 0]
click at [284, 327] on input "Continue" at bounding box center [285, 324] width 73 height 14
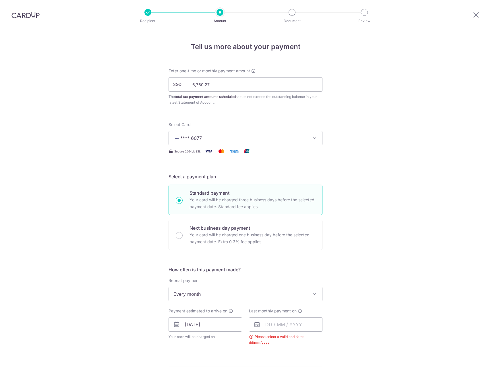
scroll to position [220, 0]
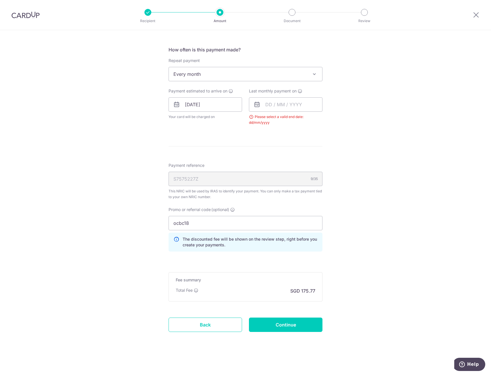
click at [384, 143] on div "Tell us more about your payment Enter one-time or monthly payment amount SGD 6,…" at bounding box center [245, 92] width 491 height 565
